Goal: Navigation & Orientation: Find specific page/section

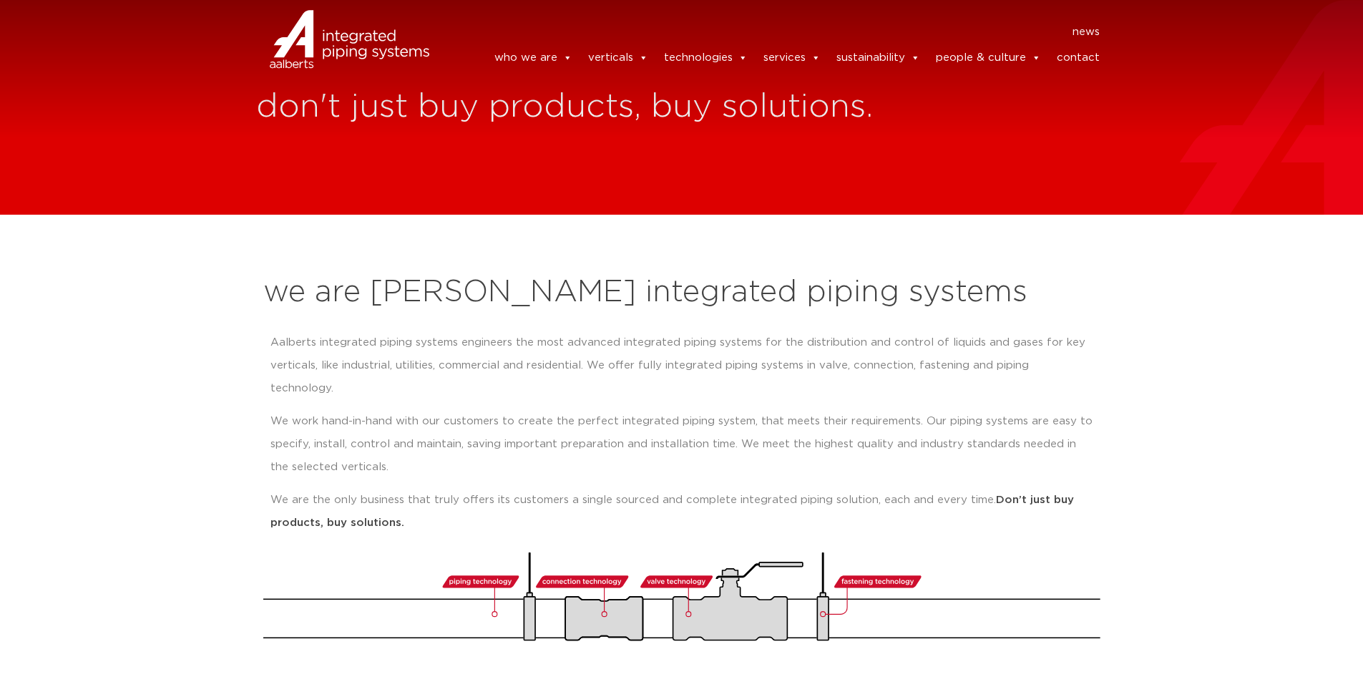
click at [1042, 494] on strong "Don’t just buy products, buy solutions." at bounding box center [671, 511] width 803 height 34
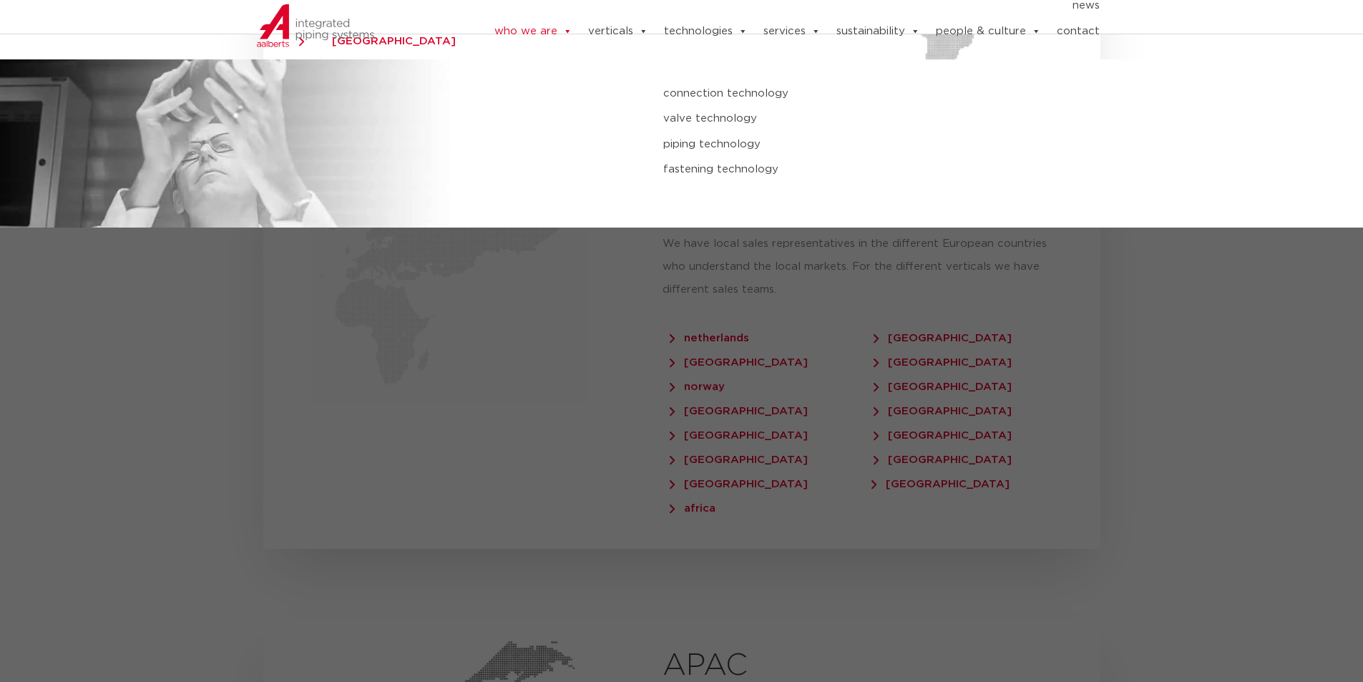
scroll to position [2646, 0]
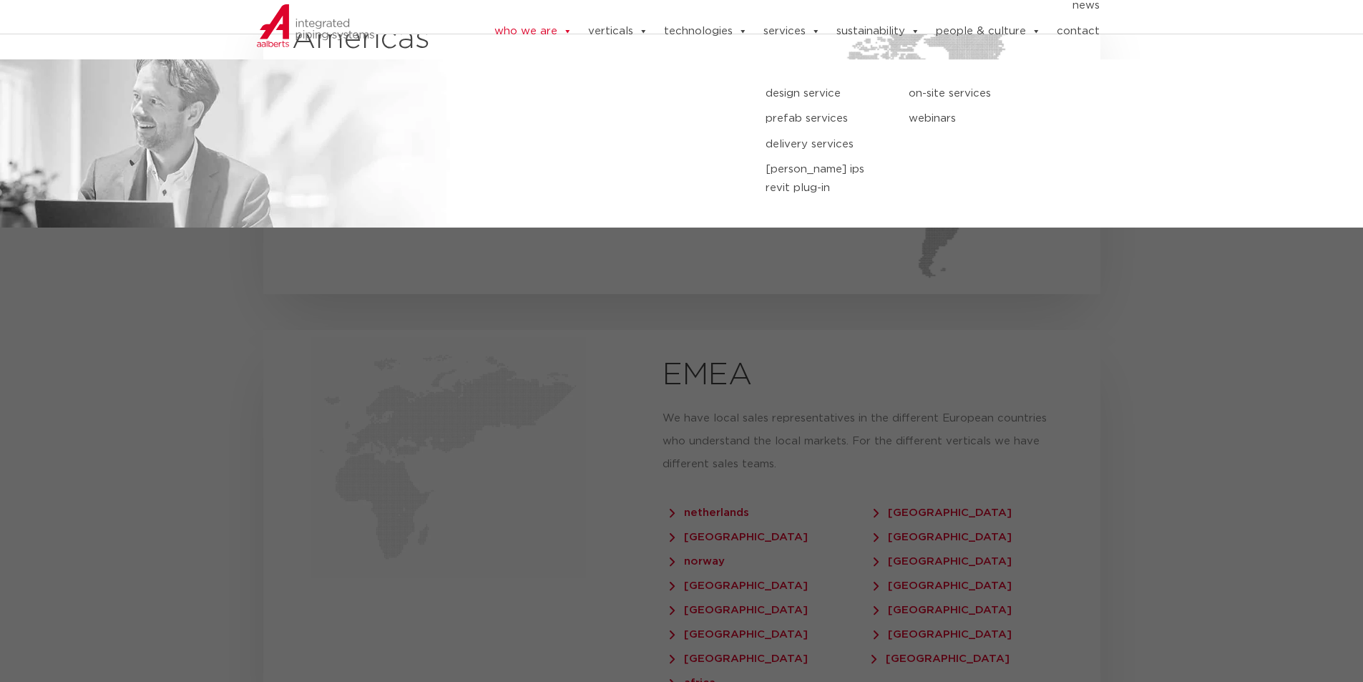
click at [782, 24] on link "services" at bounding box center [791, 31] width 57 height 29
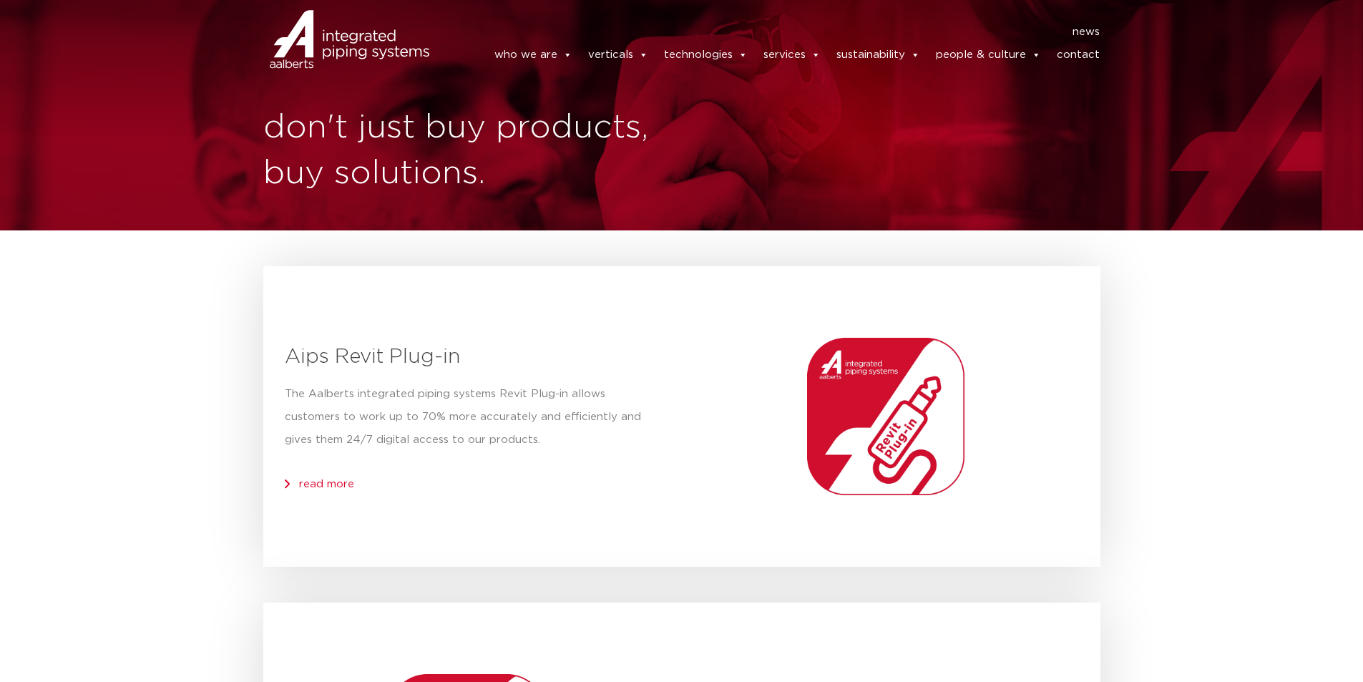
click at [354, 41] on img at bounding box center [350, 39] width 160 height 64
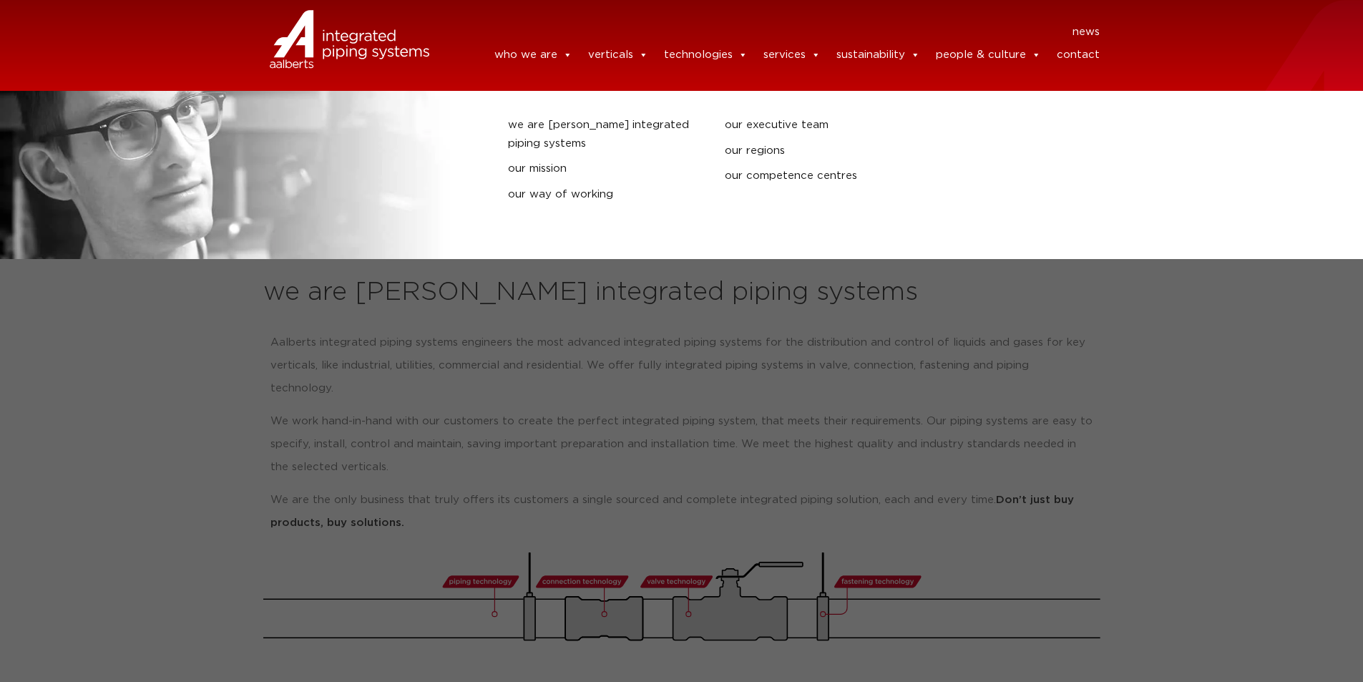
click at [544, 51] on link "who we are" at bounding box center [533, 55] width 78 height 29
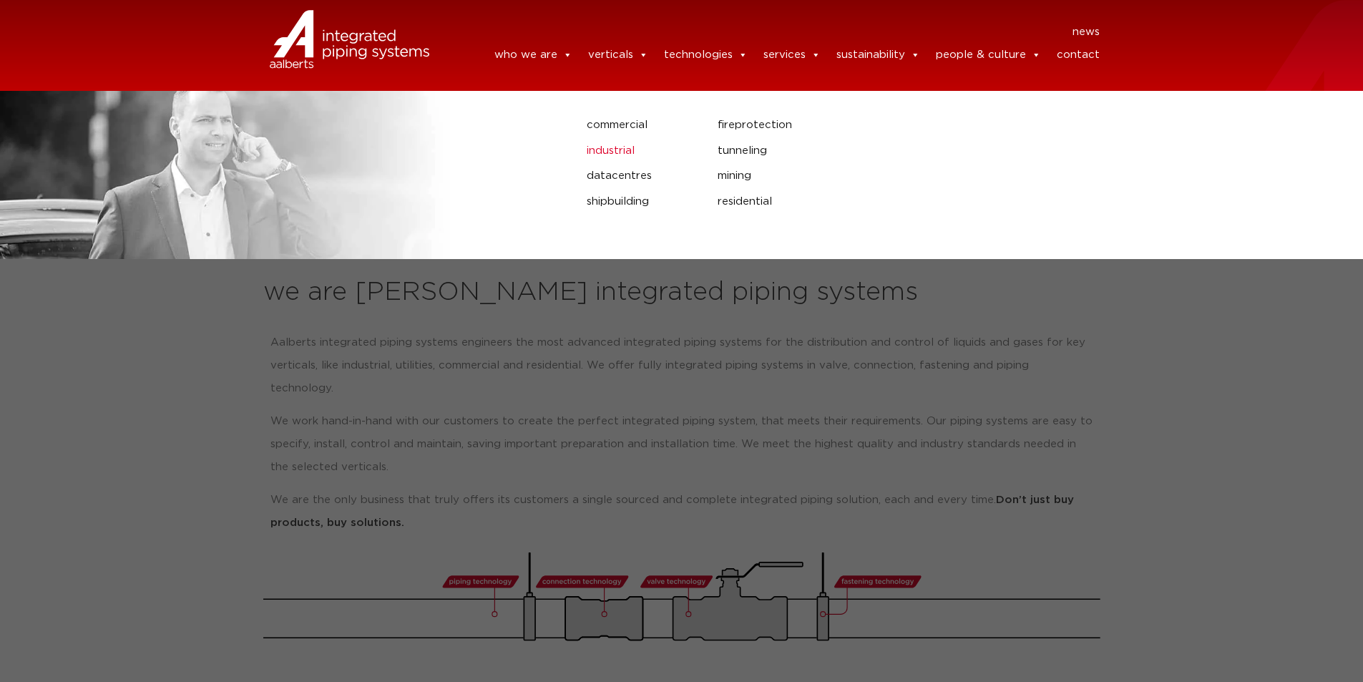
click at [622, 153] on link "industrial" at bounding box center [641, 151] width 109 height 19
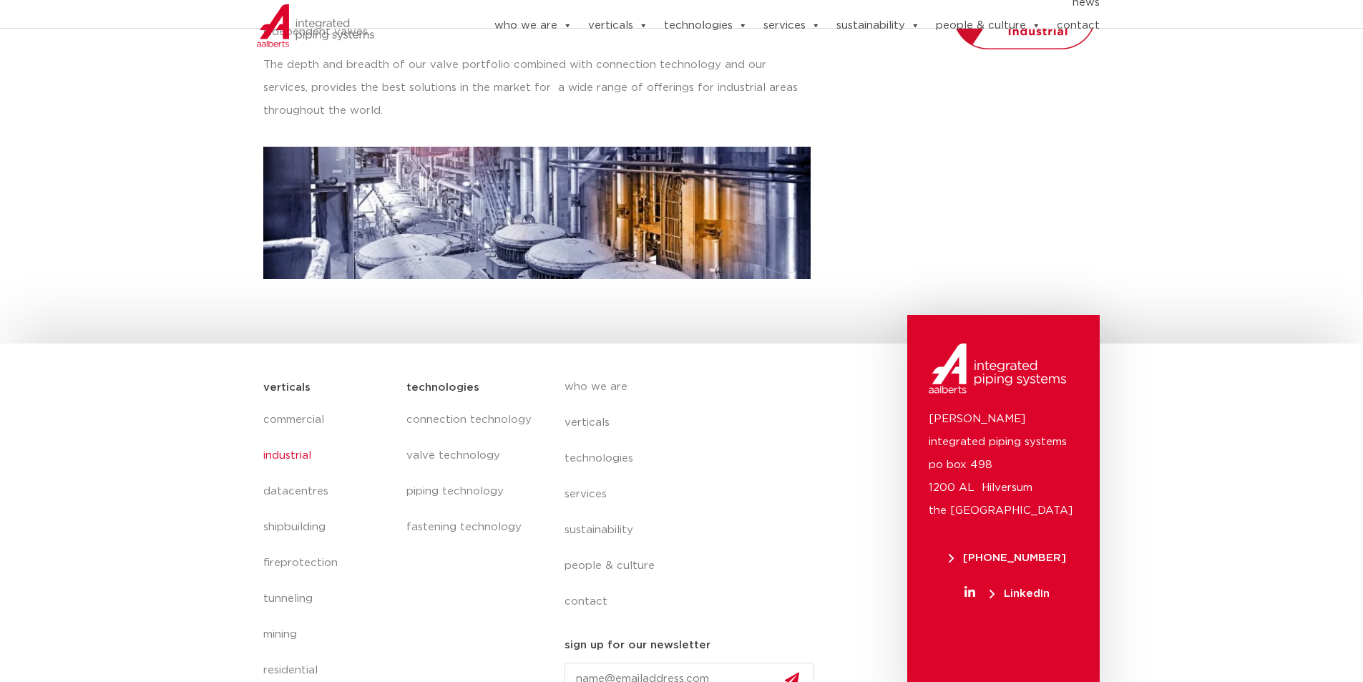
scroll to position [392, 0]
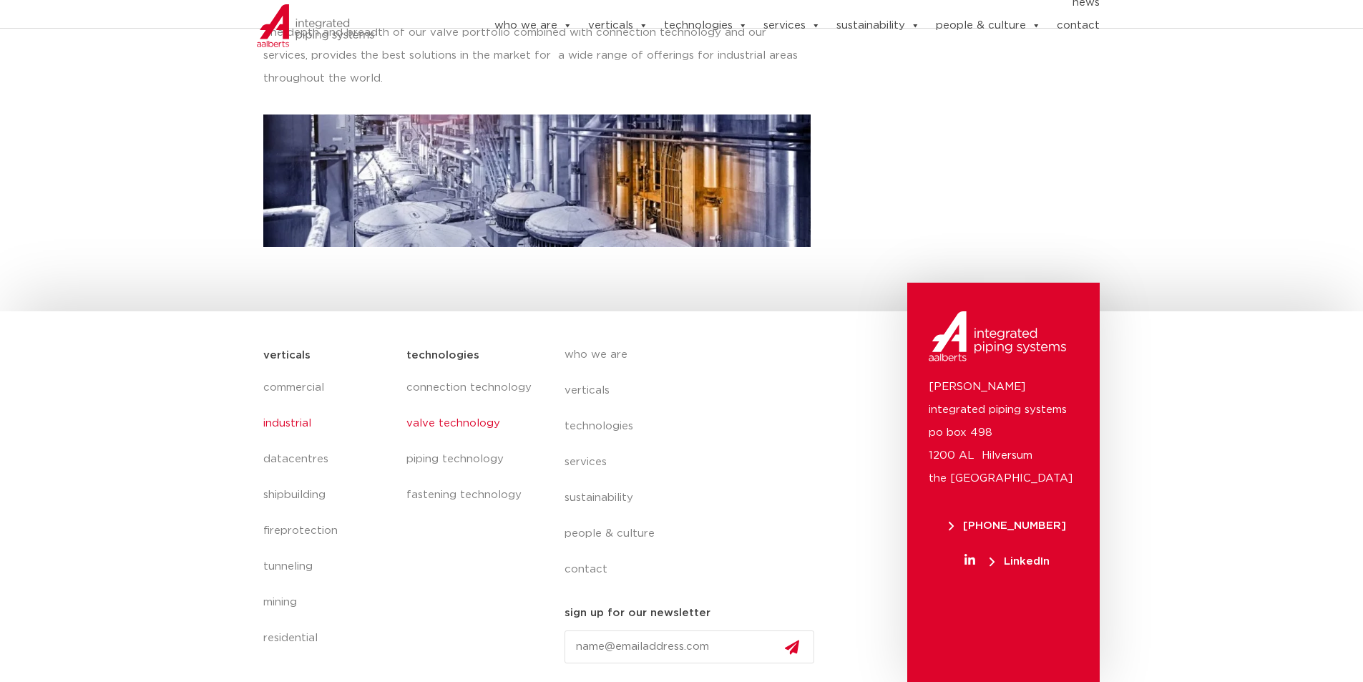
click at [456, 418] on link "valve technology" at bounding box center [470, 424] width 129 height 36
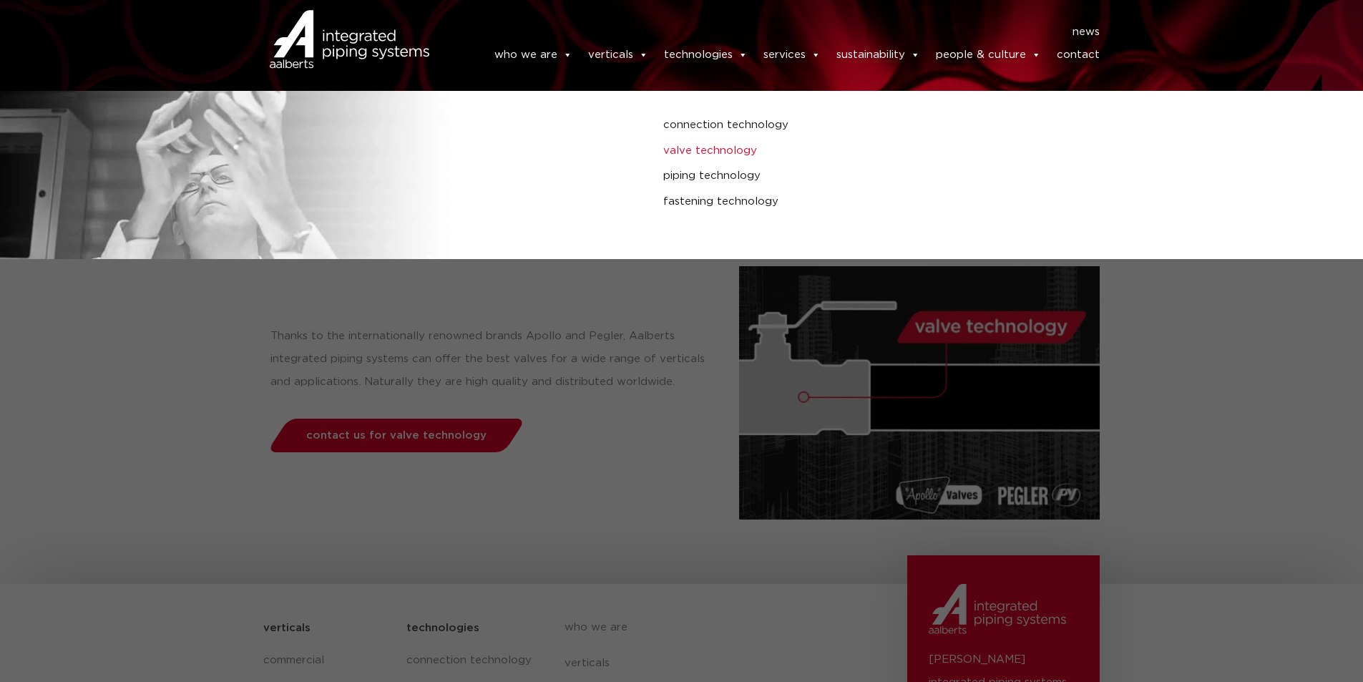
click at [717, 149] on link "valve technology" at bounding box center [918, 151] width 511 height 19
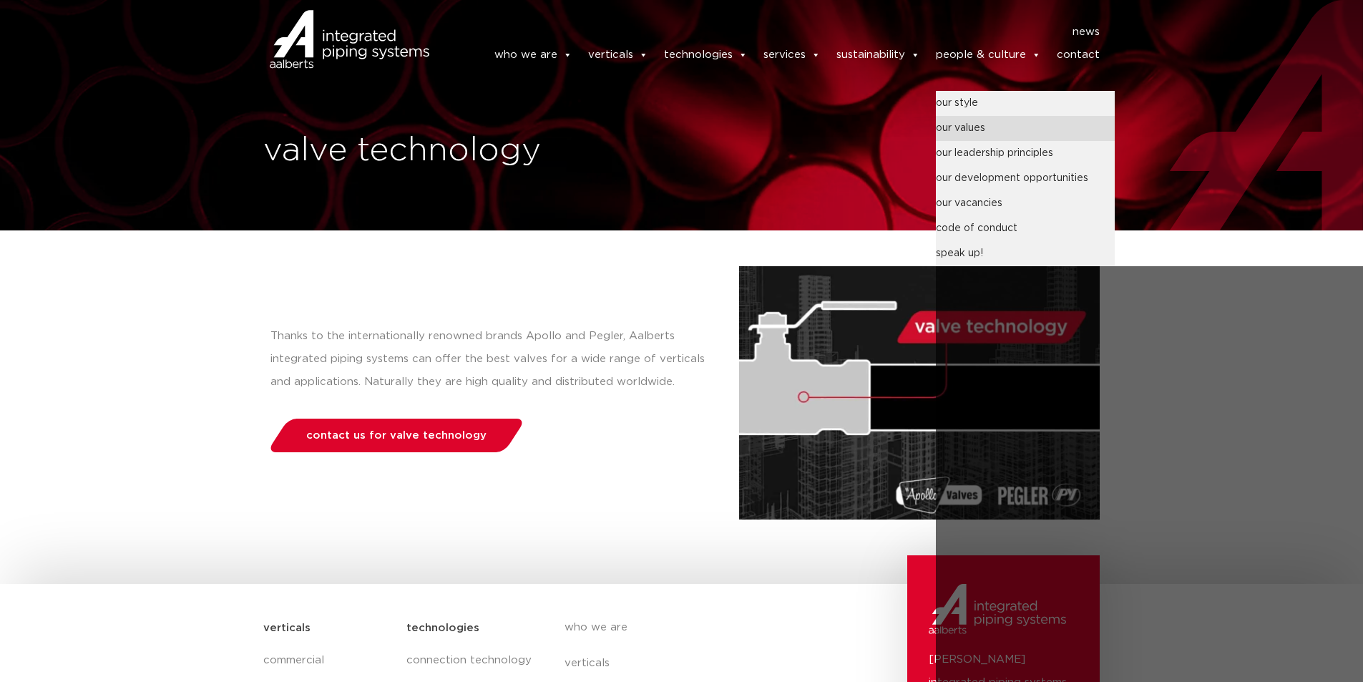
click at [1001, 134] on link "our values" at bounding box center [1025, 128] width 179 height 25
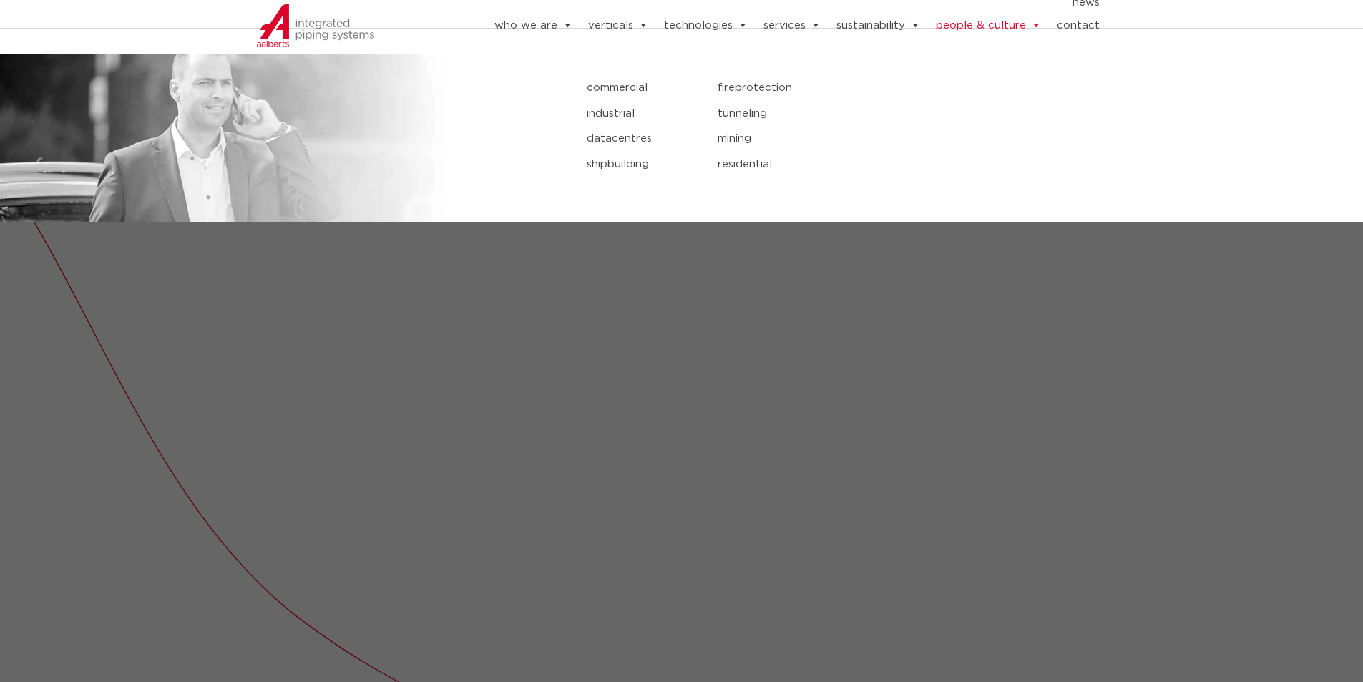
scroll to position [215, 0]
click at [624, 137] on link "datacentres" at bounding box center [641, 138] width 109 height 19
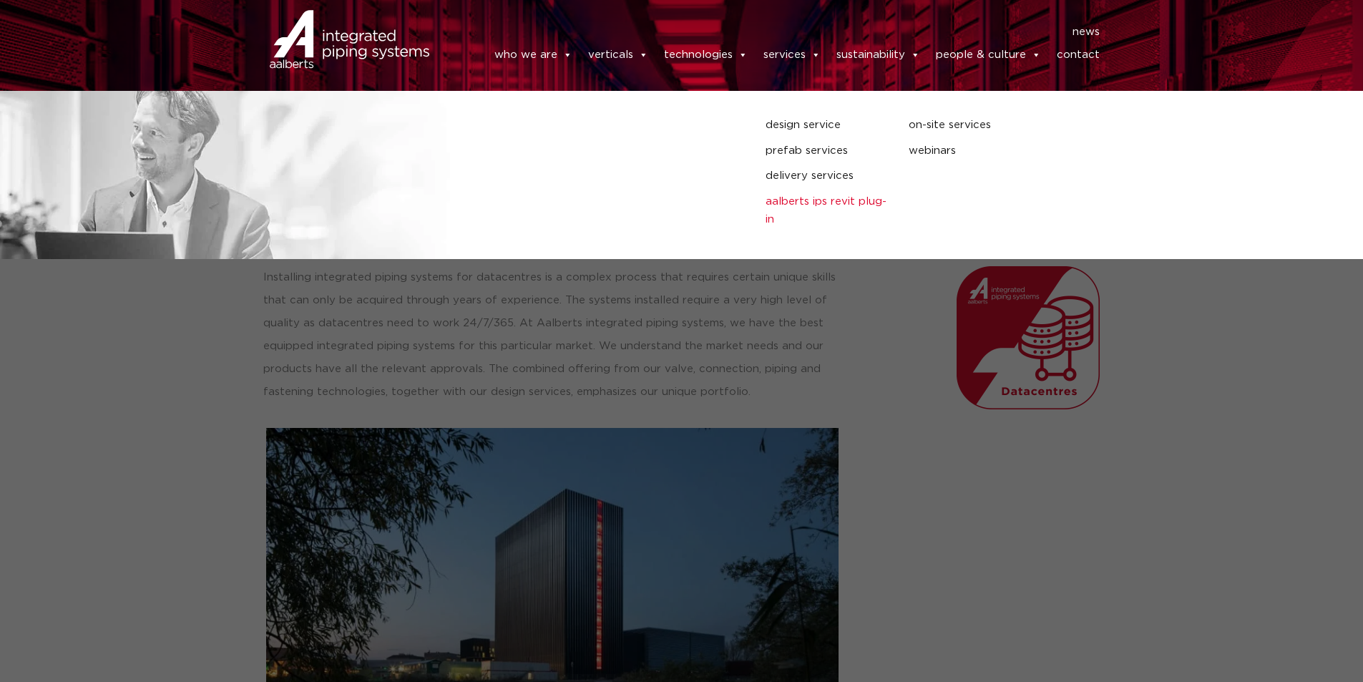
click at [875, 194] on link "Aalberts IPS Revit plug-in" at bounding box center [826, 210] width 122 height 36
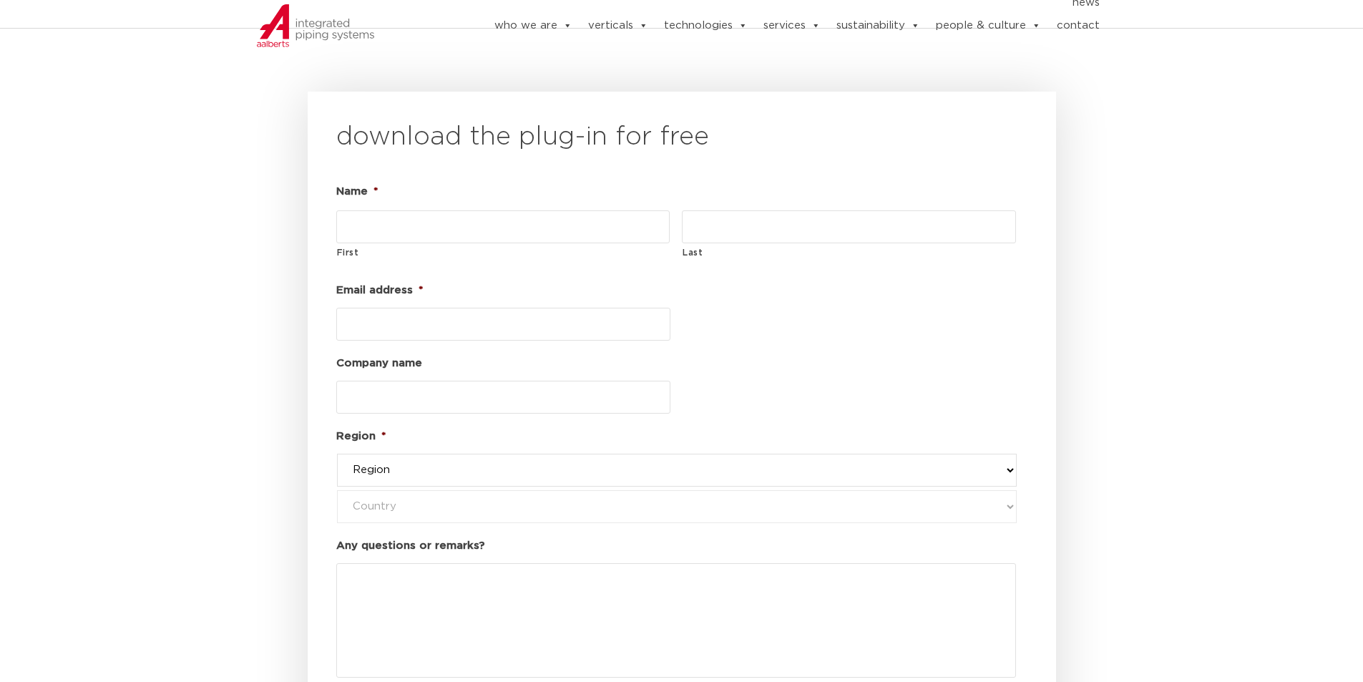
scroll to position [1645, 0]
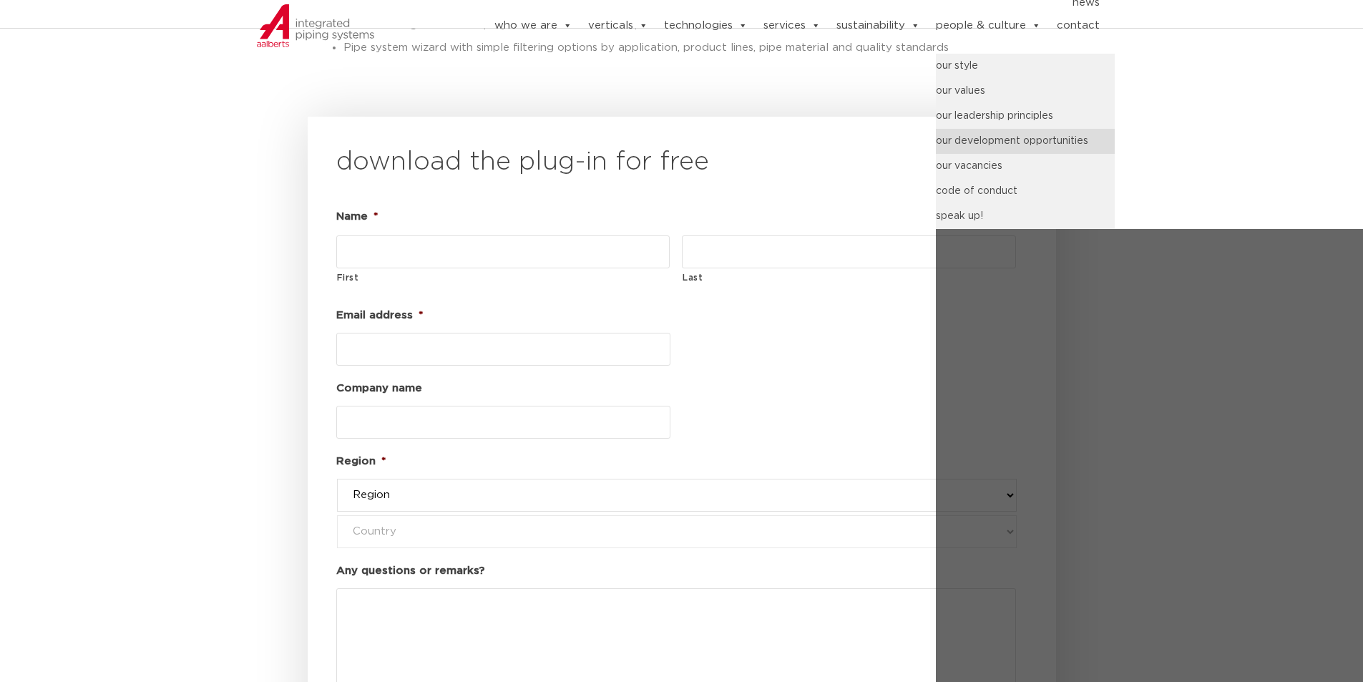
click at [1044, 146] on link "our development opportunities" at bounding box center [1025, 141] width 179 height 25
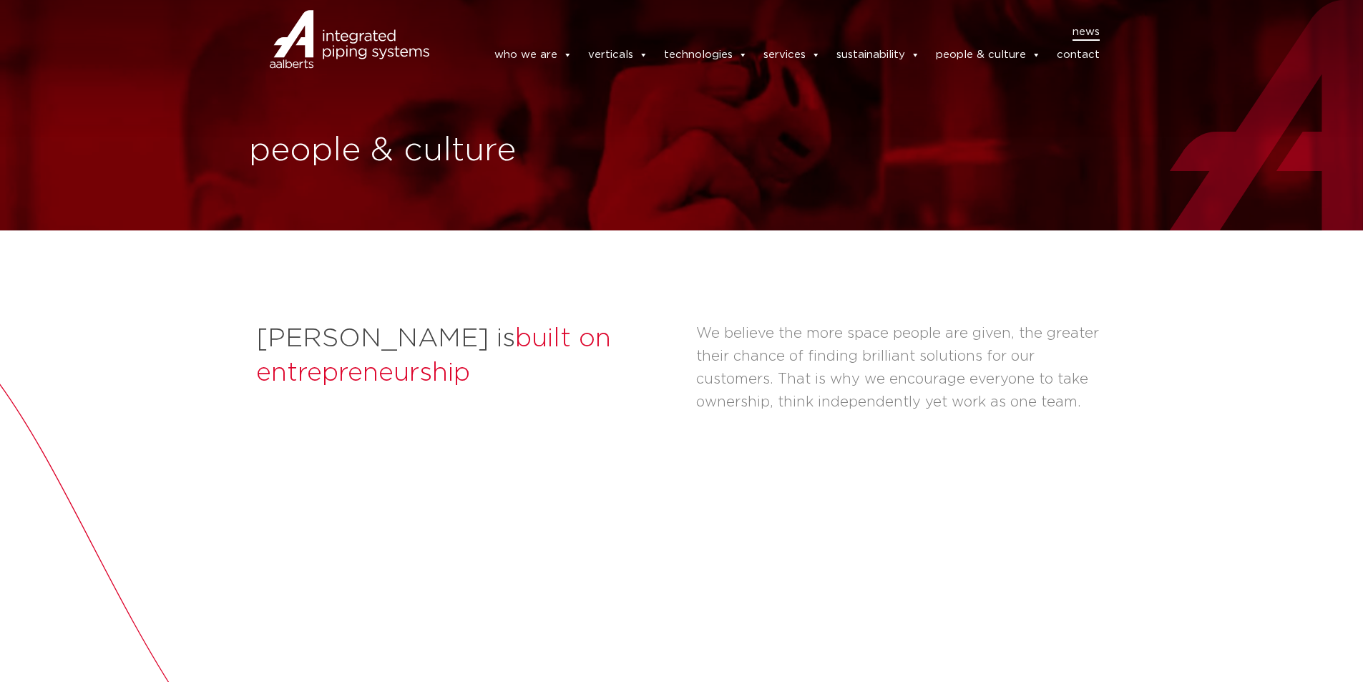
click at [1094, 33] on link "news" at bounding box center [1085, 32] width 27 height 17
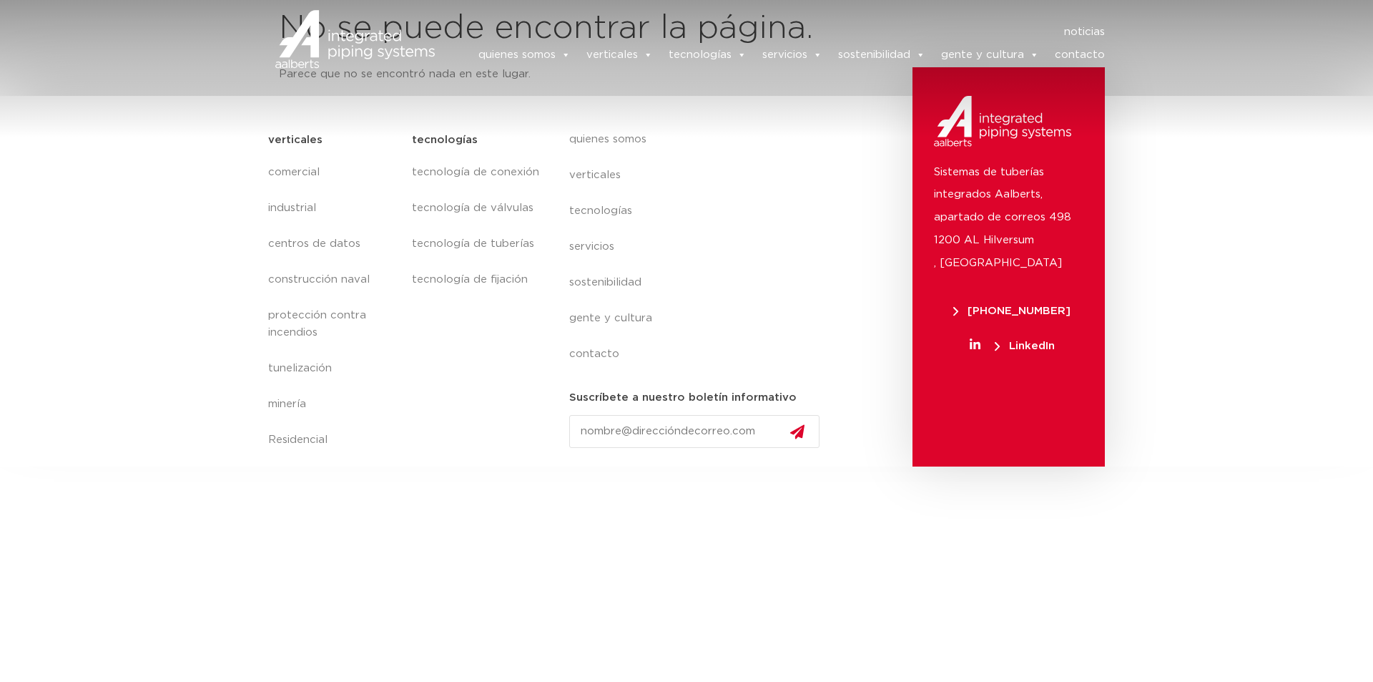
click at [851, 466] on html "noticias noticias quienes somos Somos sistemas de tuberías integrados de Aalber…" at bounding box center [686, 233] width 1373 height 466
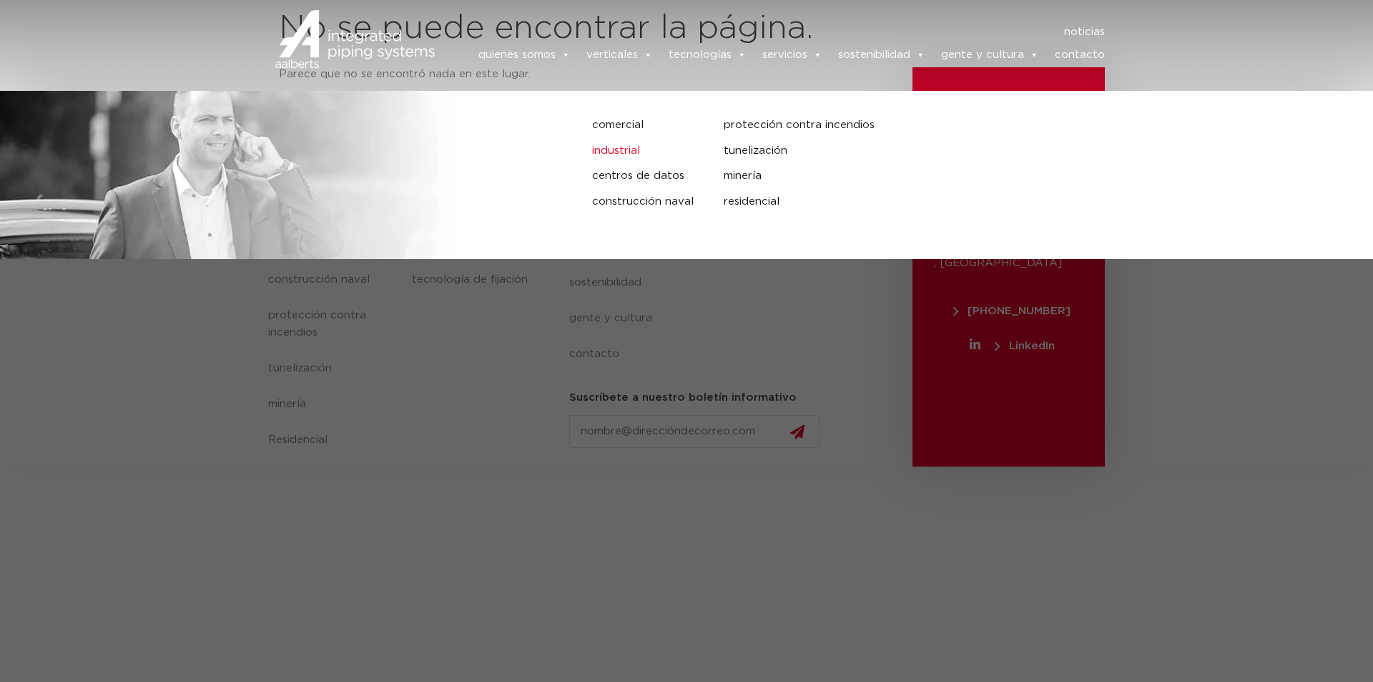
click at [620, 156] on font "industrial" at bounding box center [616, 150] width 48 height 11
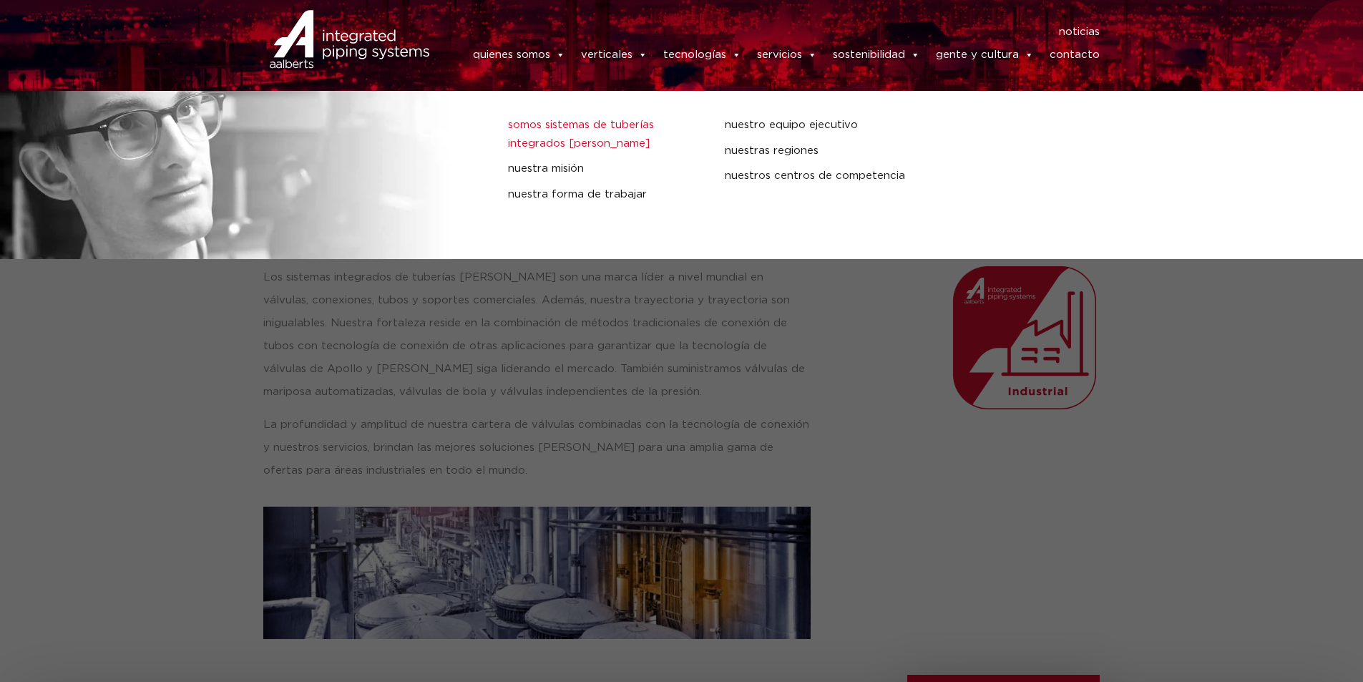
click at [551, 135] on link "Somos sistemas de tuberías integrados [PERSON_NAME]" at bounding box center [605, 134] width 195 height 36
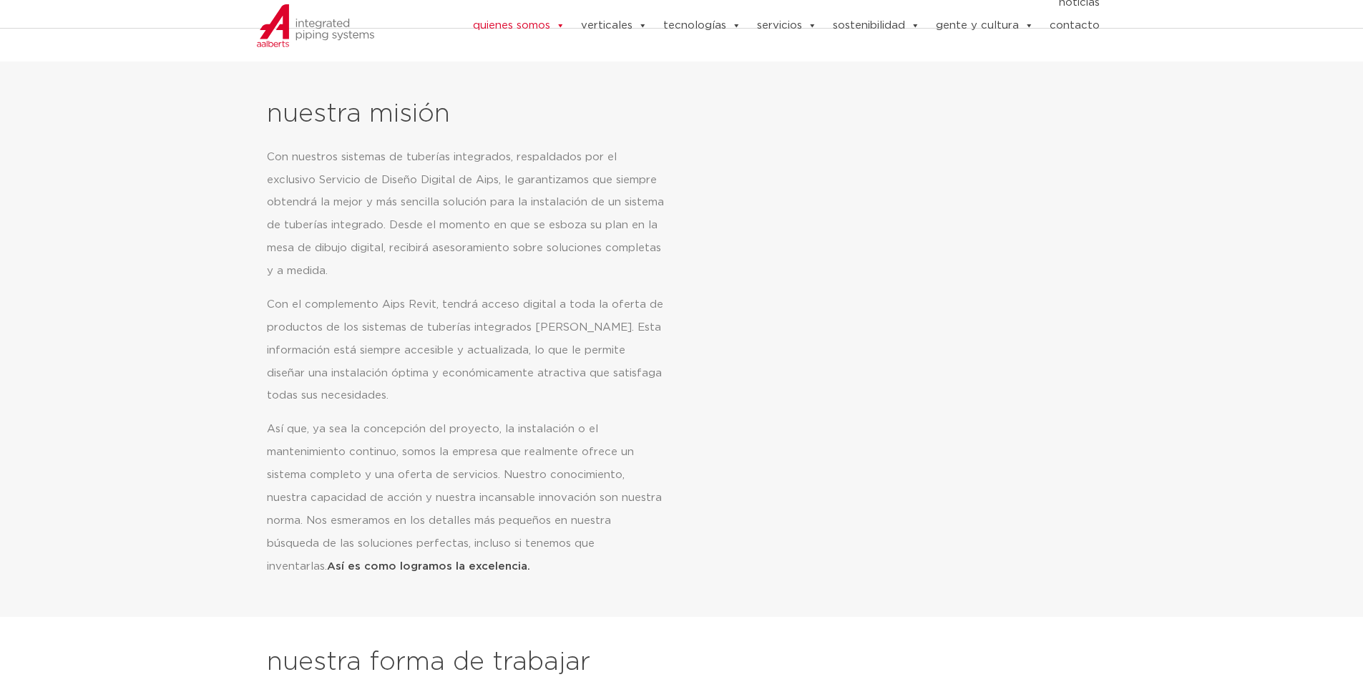
scroll to position [715, 0]
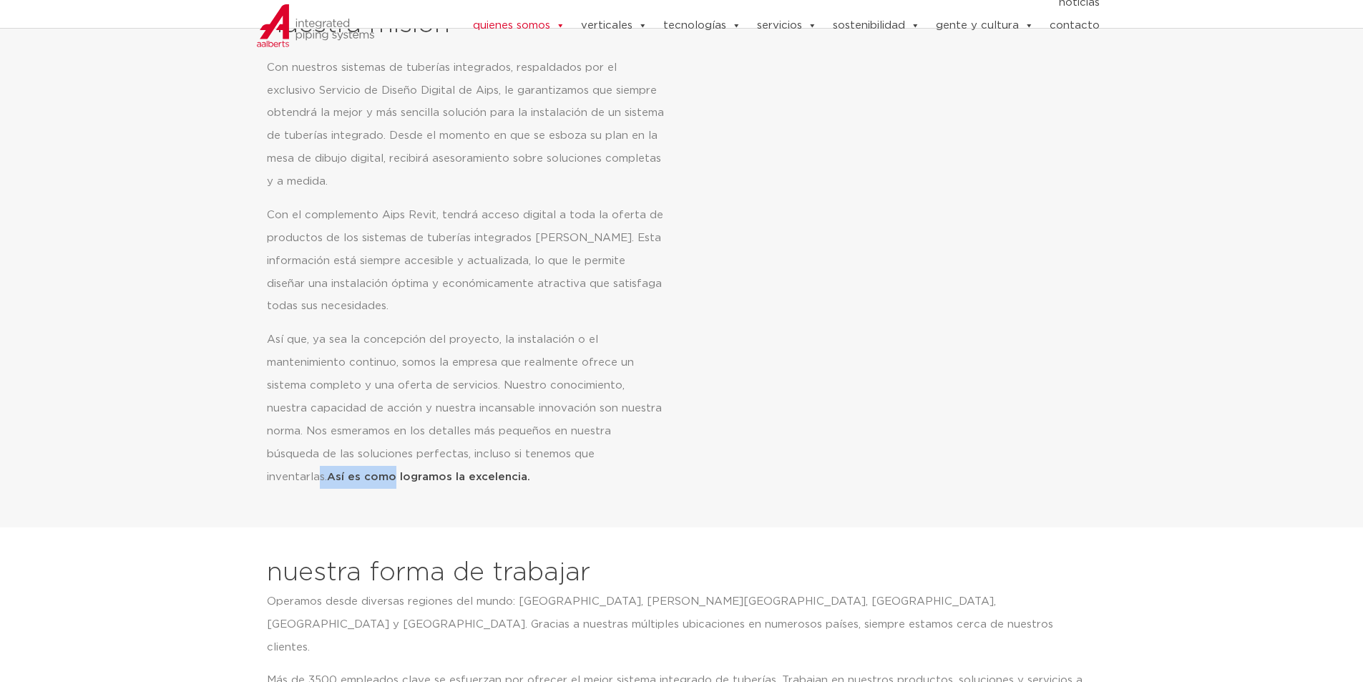
drag, startPoint x: 603, startPoint y: 461, endPoint x: 722, endPoint y: 470, distance: 119.0
click at [721, 470] on div "nuestra misión Con nuestros sistemas de tuberías integrados, respaldados por el…" at bounding box center [681, 250] width 851 height 498
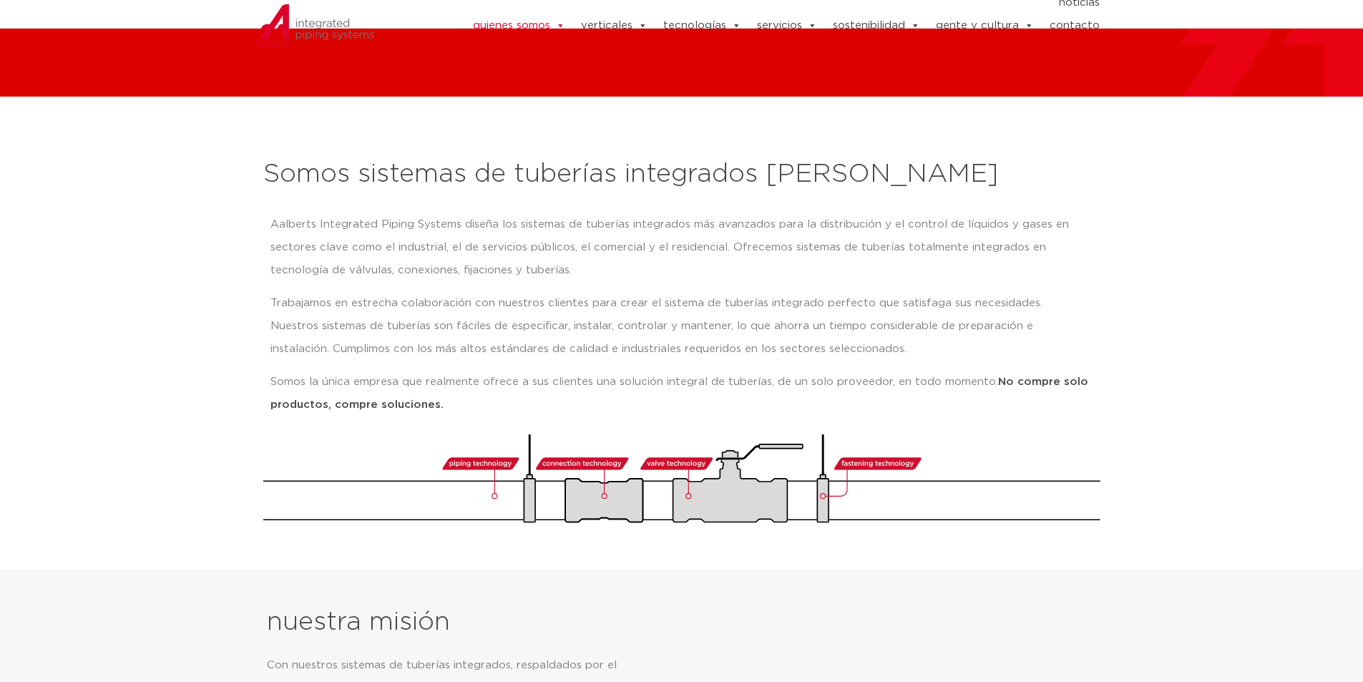
scroll to position [0, 0]
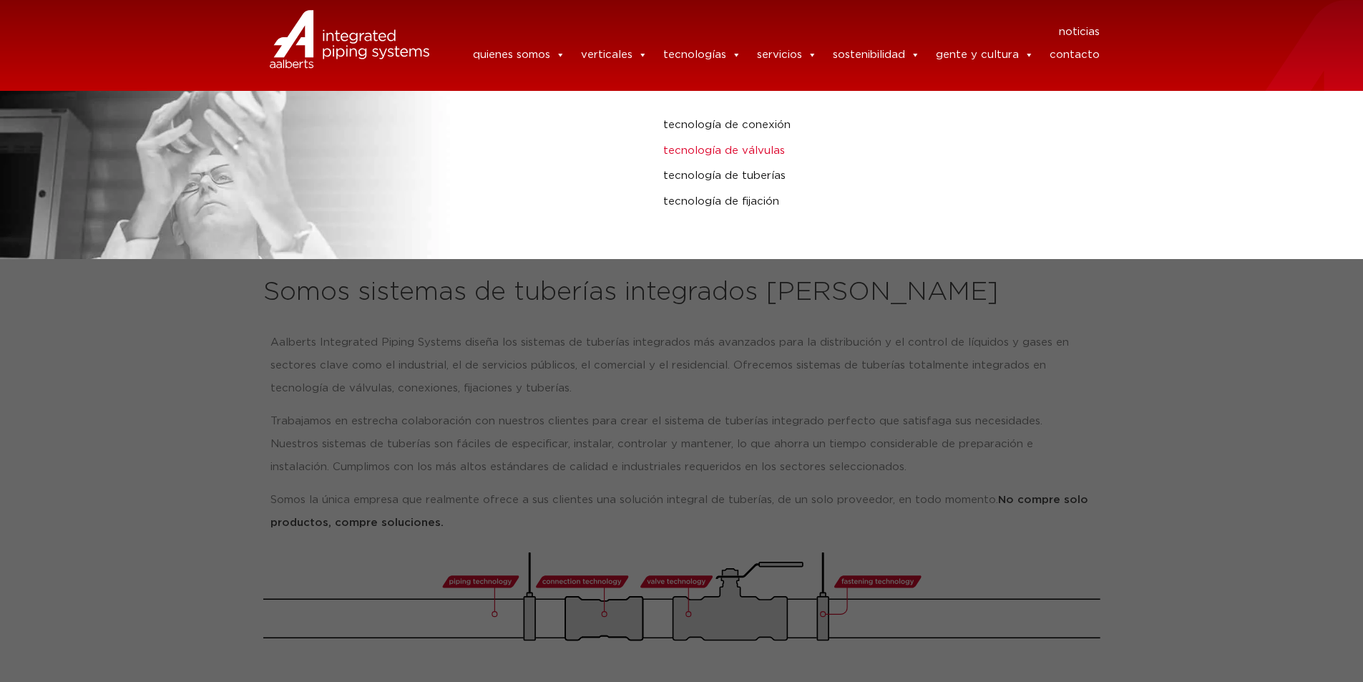
click at [749, 150] on font "tecnología de válvulas" at bounding box center [724, 150] width 122 height 11
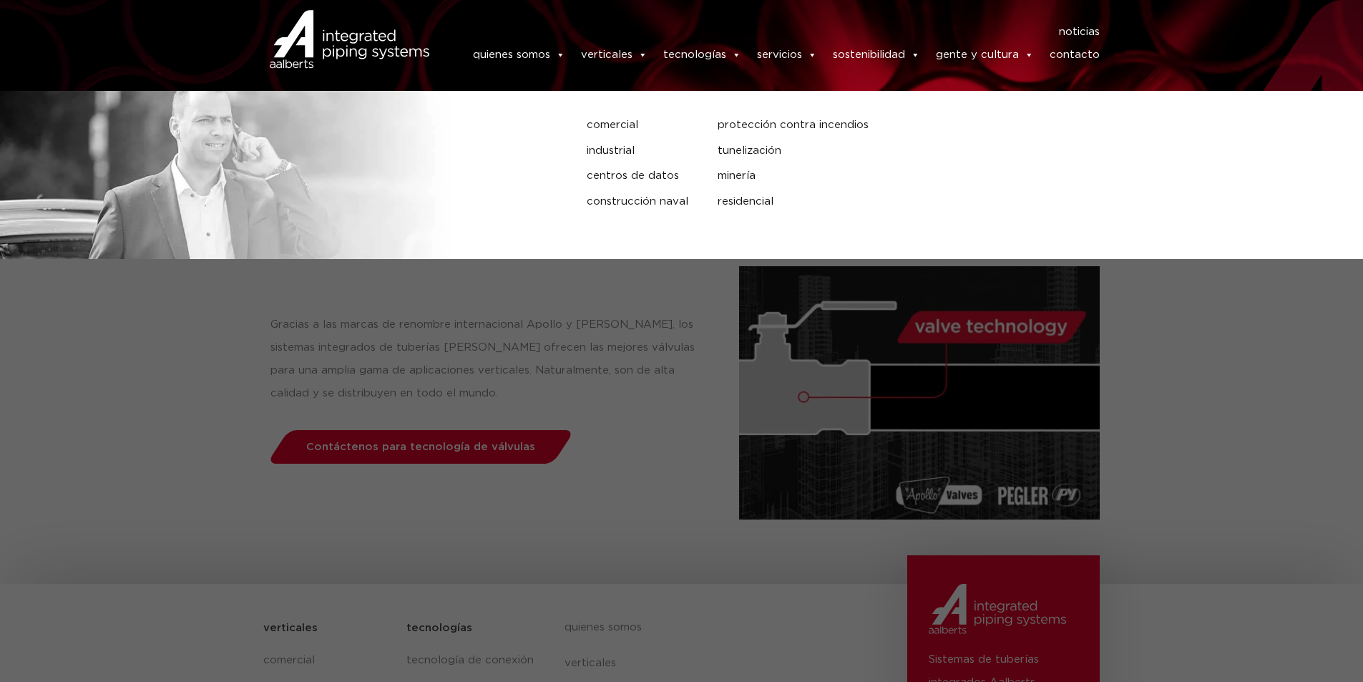
click at [616, 51] on font "verticales" at bounding box center [606, 54] width 51 height 11
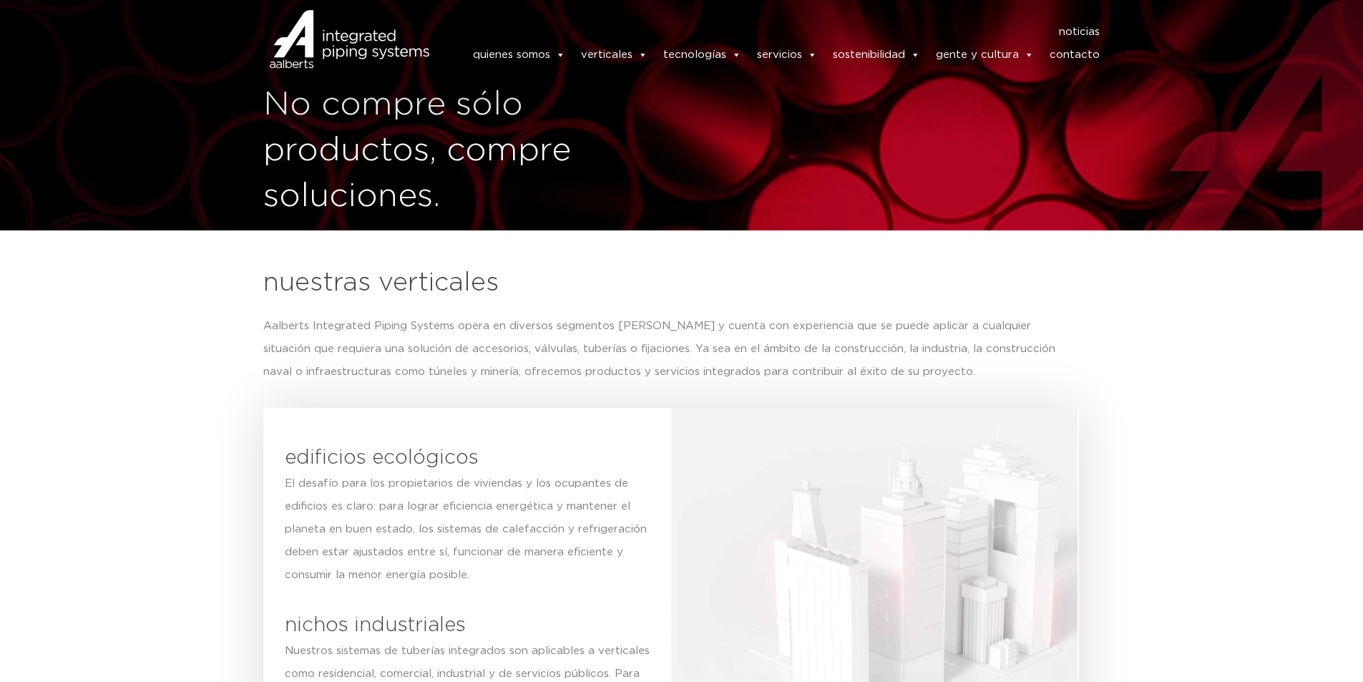
click at [695, 26] on nav "noticias" at bounding box center [775, 32] width 649 height 17
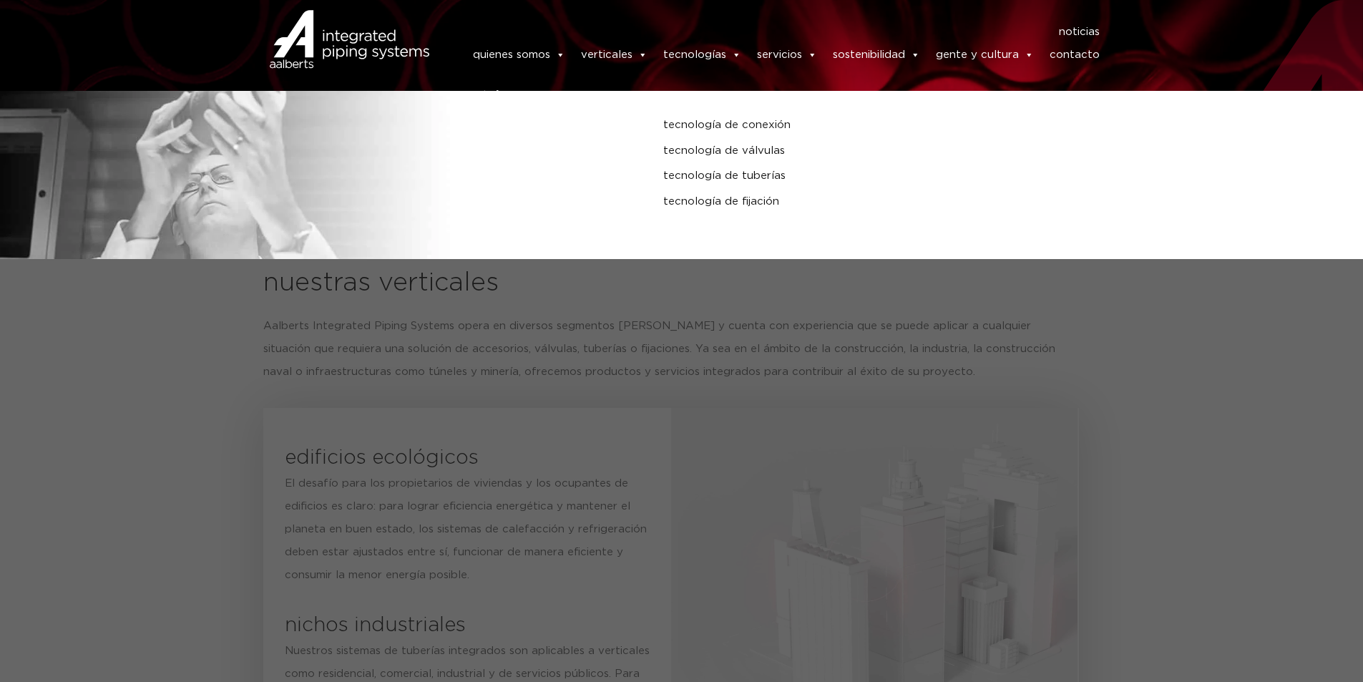
click at [705, 55] on font "tecnologías" at bounding box center [694, 54] width 63 height 11
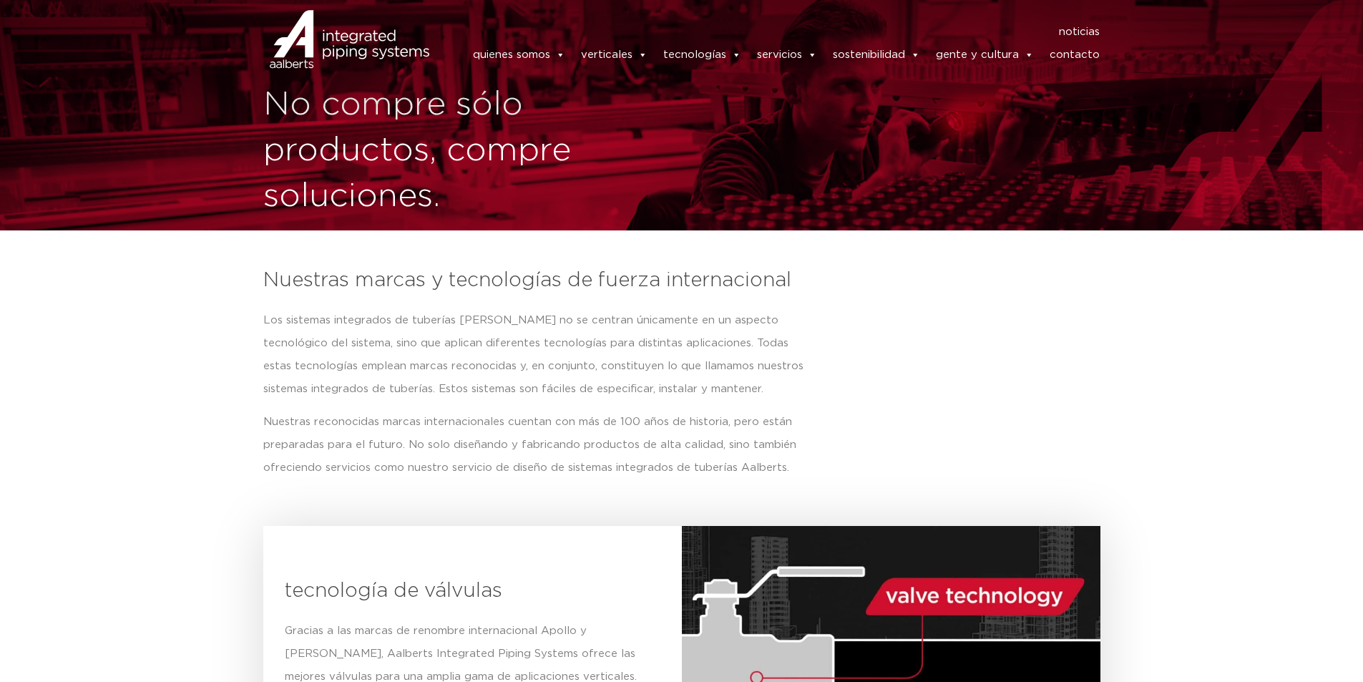
click at [299, 34] on img at bounding box center [350, 39] width 160 height 64
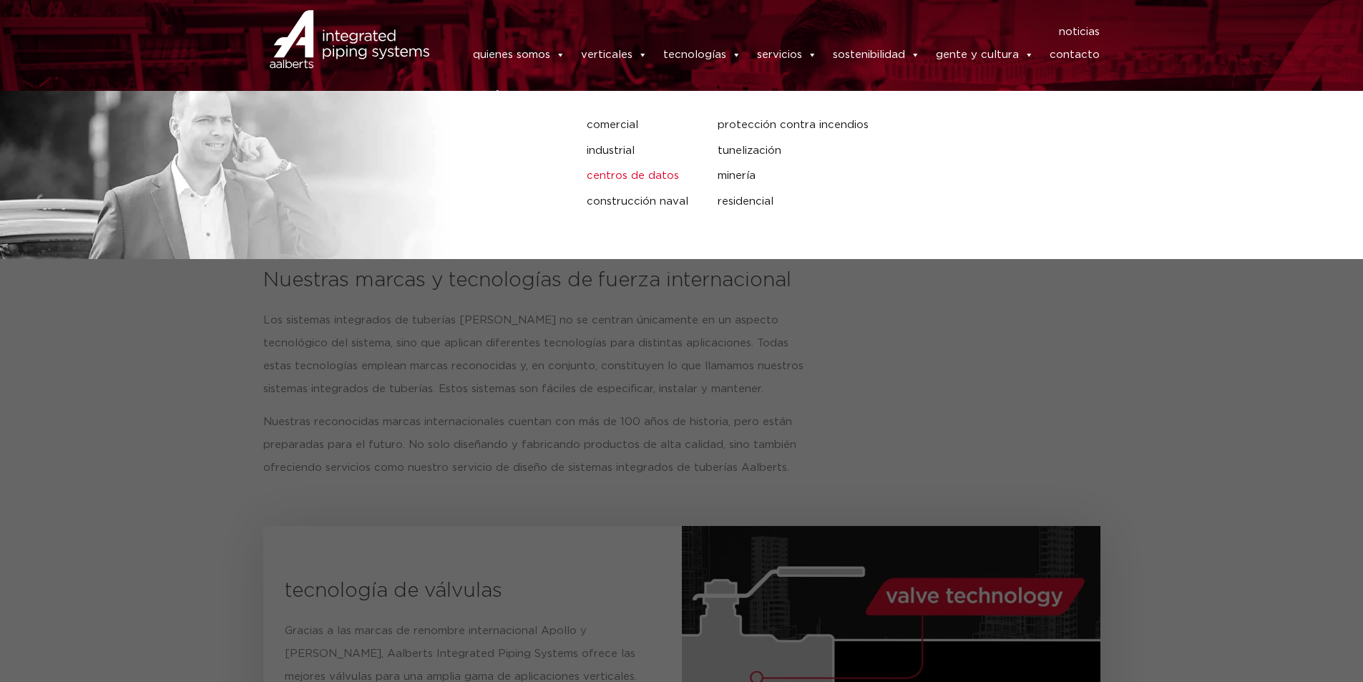
click at [676, 176] on font "centros de datos" at bounding box center [633, 175] width 92 height 11
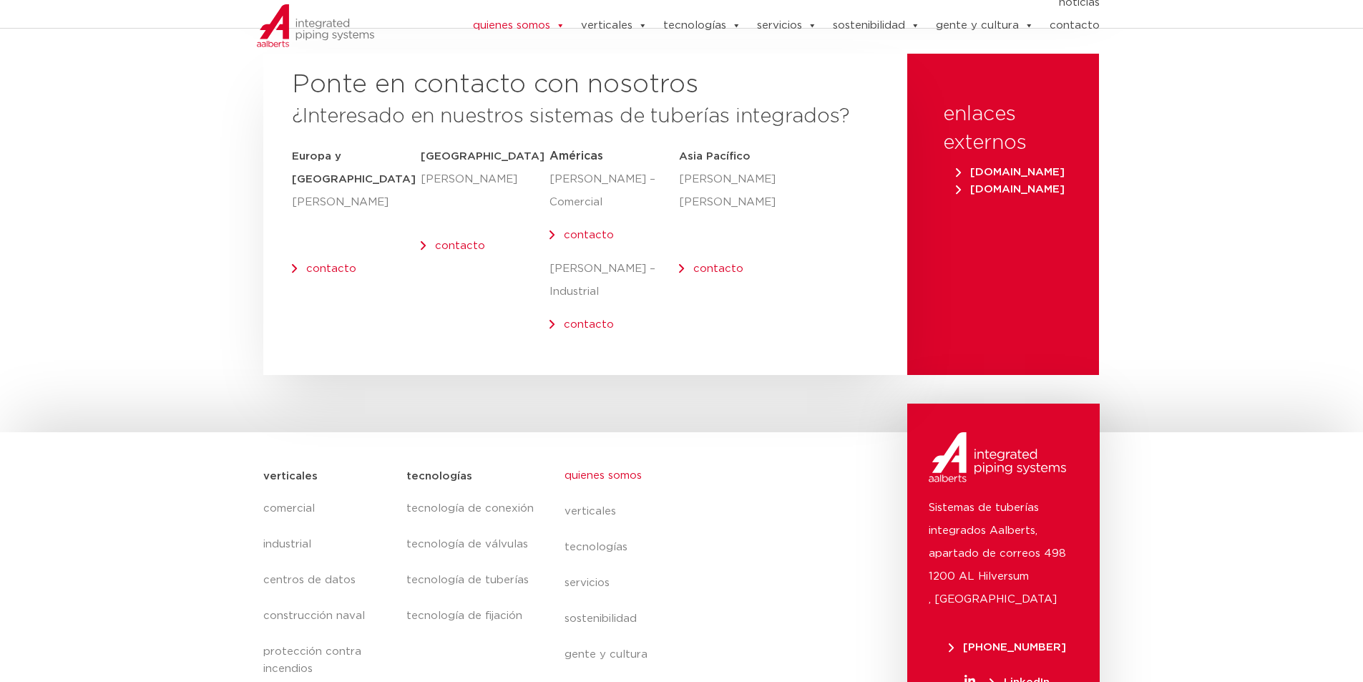
scroll to position [6089, 0]
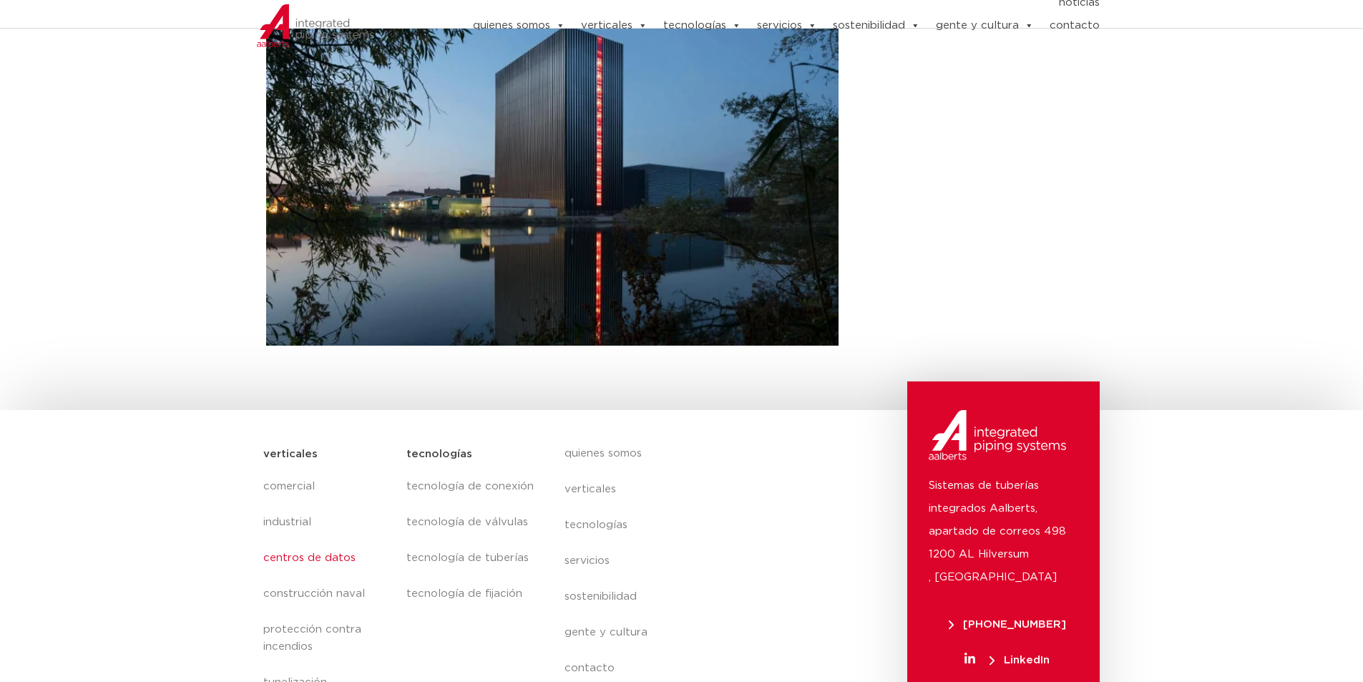
scroll to position [452, 0]
